Goal: Browse casually

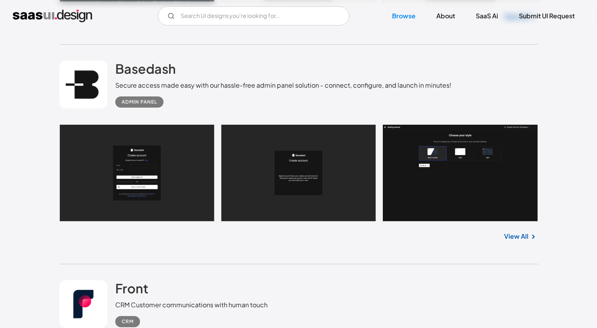
scroll to position [416, 0]
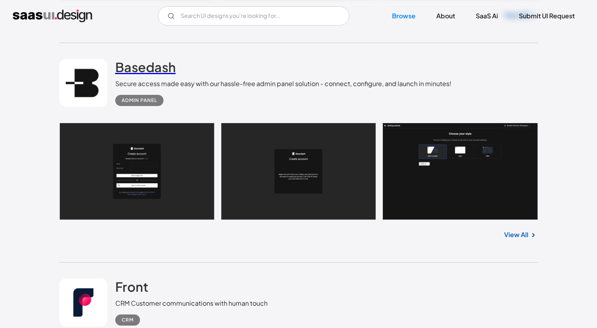
click at [131, 61] on h2 "Basedash" at bounding box center [145, 67] width 61 height 16
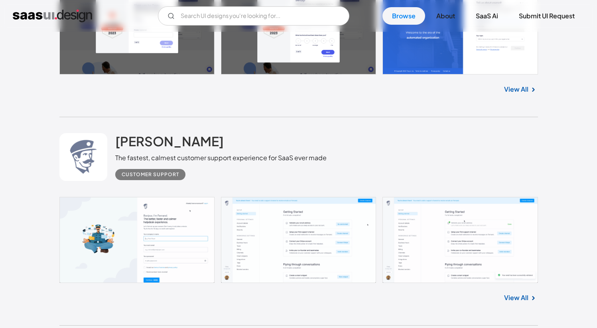
scroll to position [3375, 0]
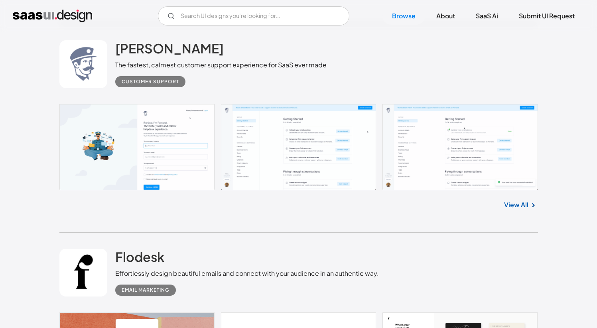
click at [466, 118] on link at bounding box center [298, 147] width 479 height 86
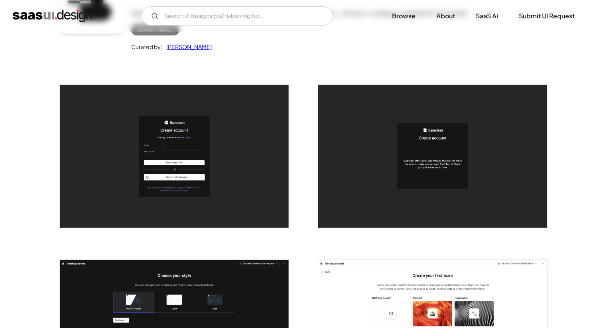
scroll to position [124, 0]
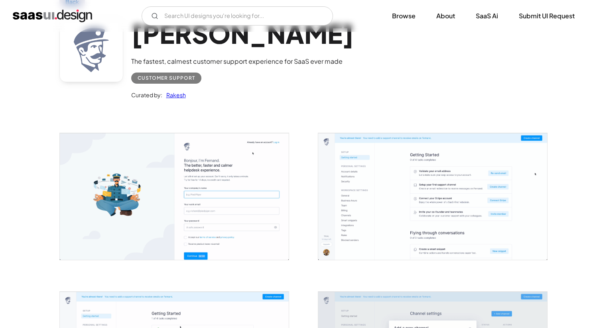
scroll to position [74, 0]
